Goal: Entertainment & Leisure: Consume media (video, audio)

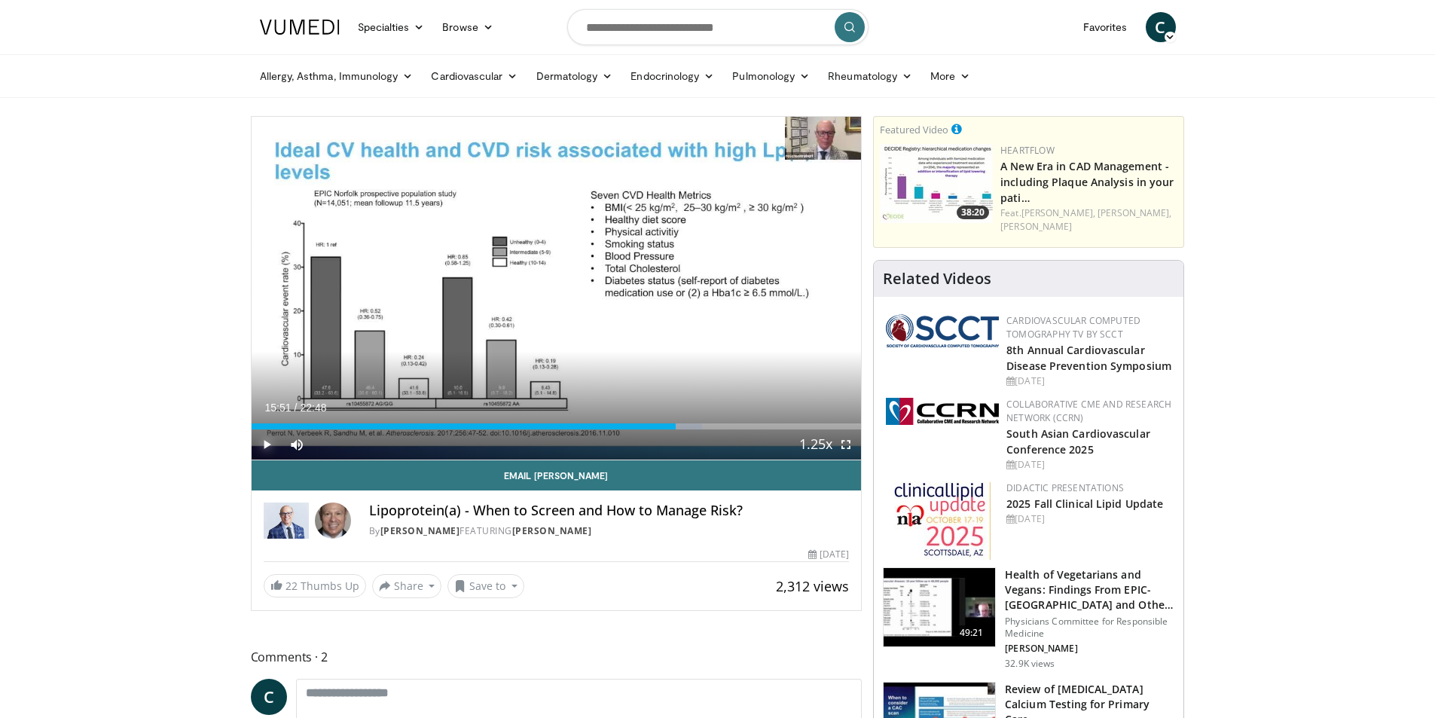
click at [267, 443] on span "Video Player" at bounding box center [267, 444] width 30 height 30
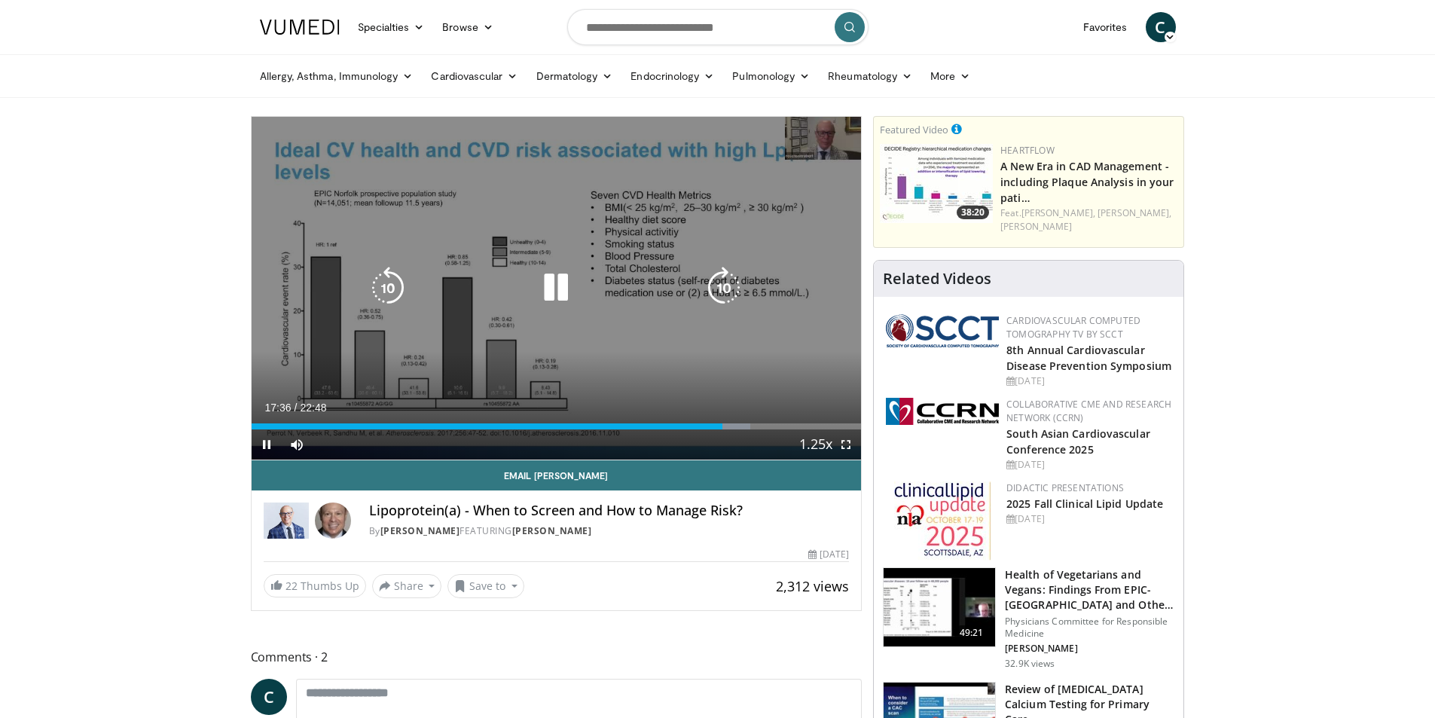
click at [721, 284] on icon "Video Player" at bounding box center [724, 288] width 42 height 42
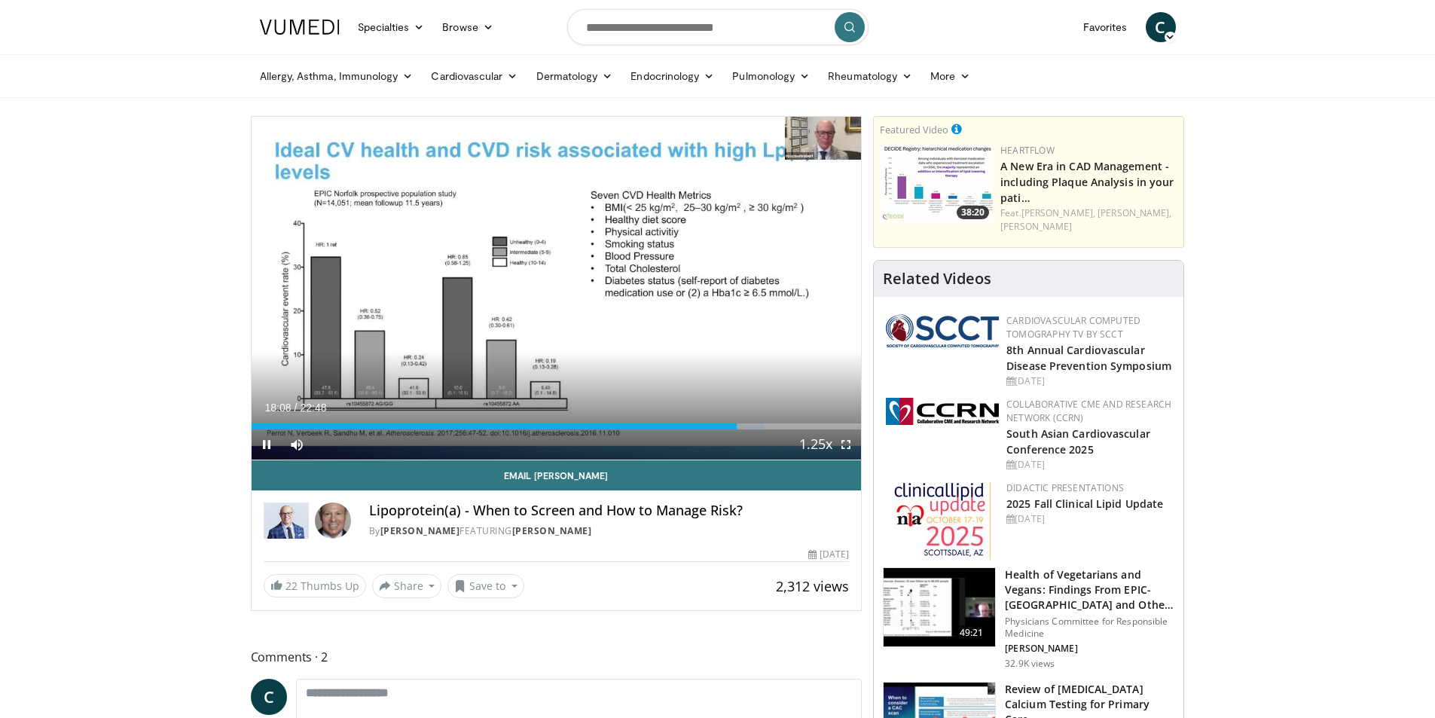
click at [721, 284] on div "10 seconds Tap to unmute" at bounding box center [557, 288] width 610 height 343
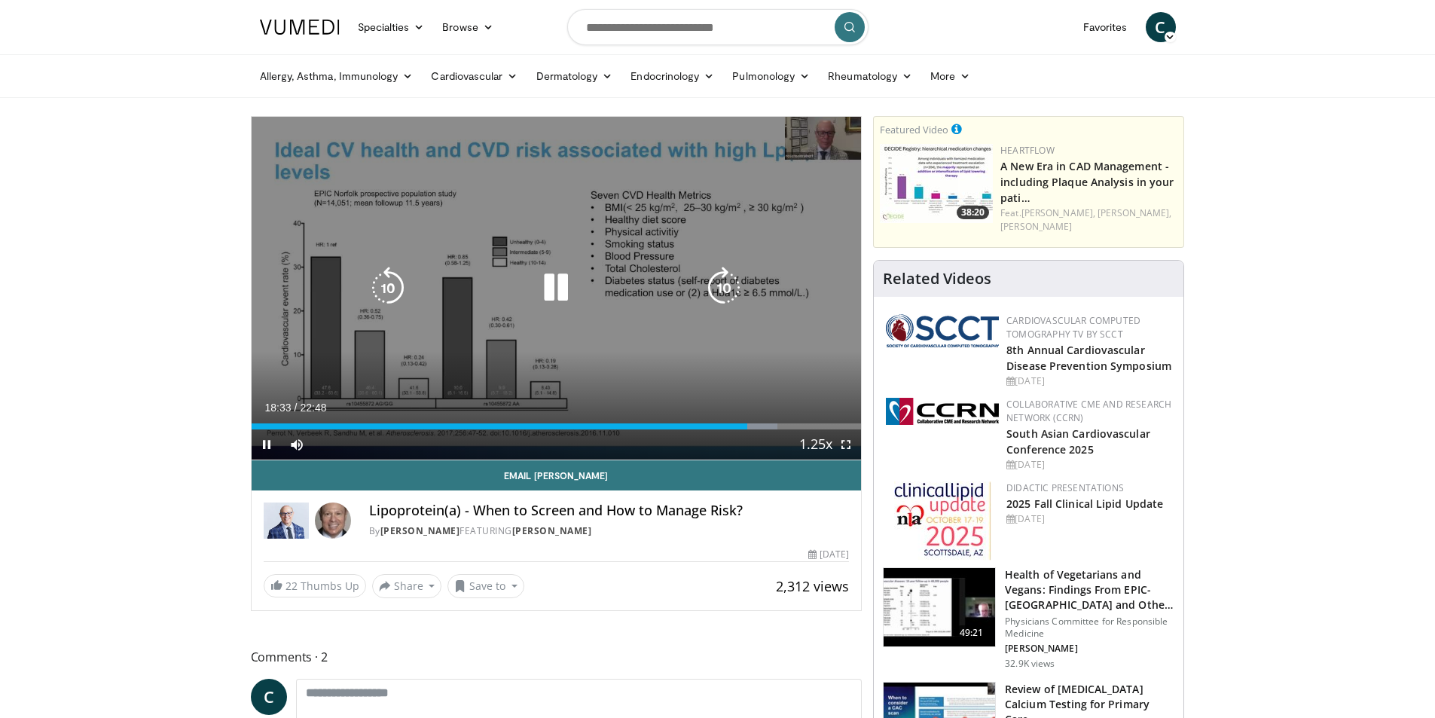
click at [731, 282] on icon "Video Player" at bounding box center [724, 288] width 42 height 42
click at [725, 288] on icon "Video Player" at bounding box center [724, 288] width 42 height 42
click at [727, 283] on icon "Video Player" at bounding box center [724, 288] width 42 height 42
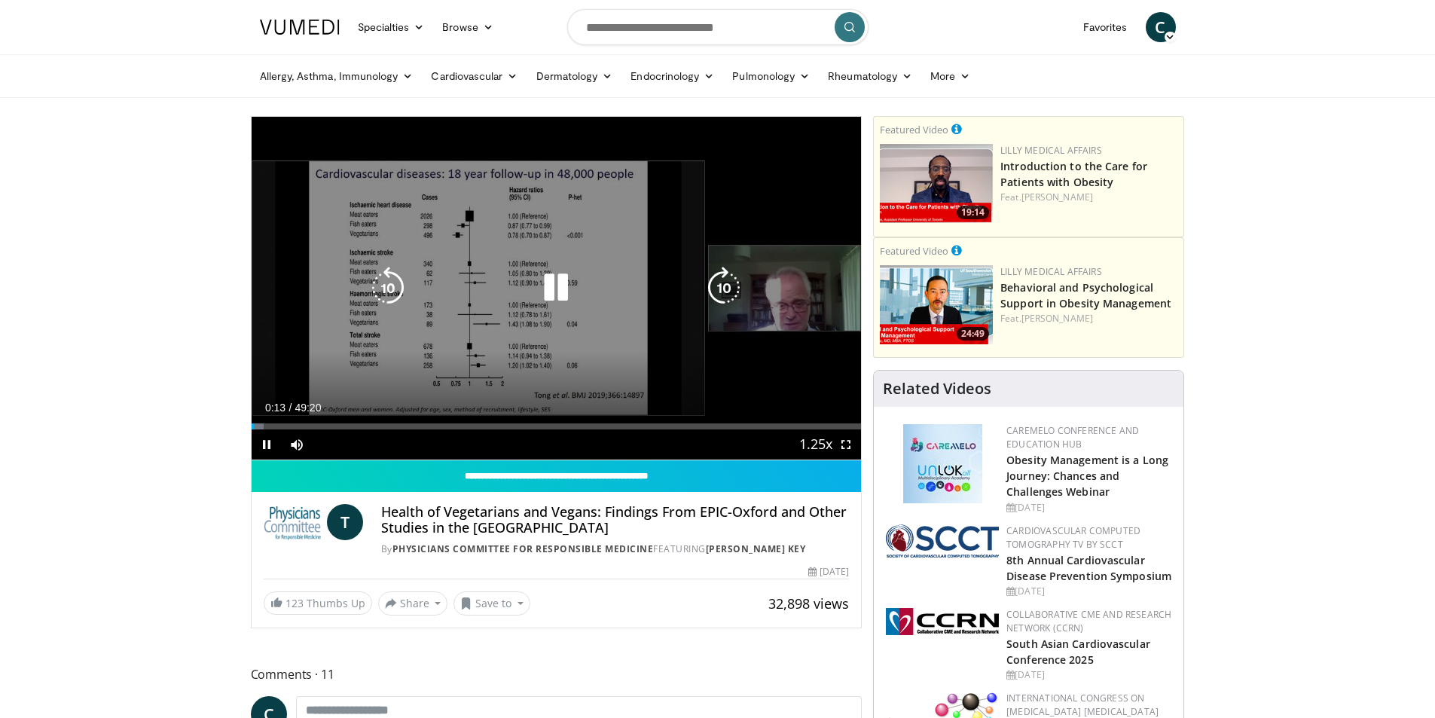
click at [554, 288] on icon "Video Player" at bounding box center [556, 288] width 42 height 42
